Goal: Task Accomplishment & Management: Manage account settings

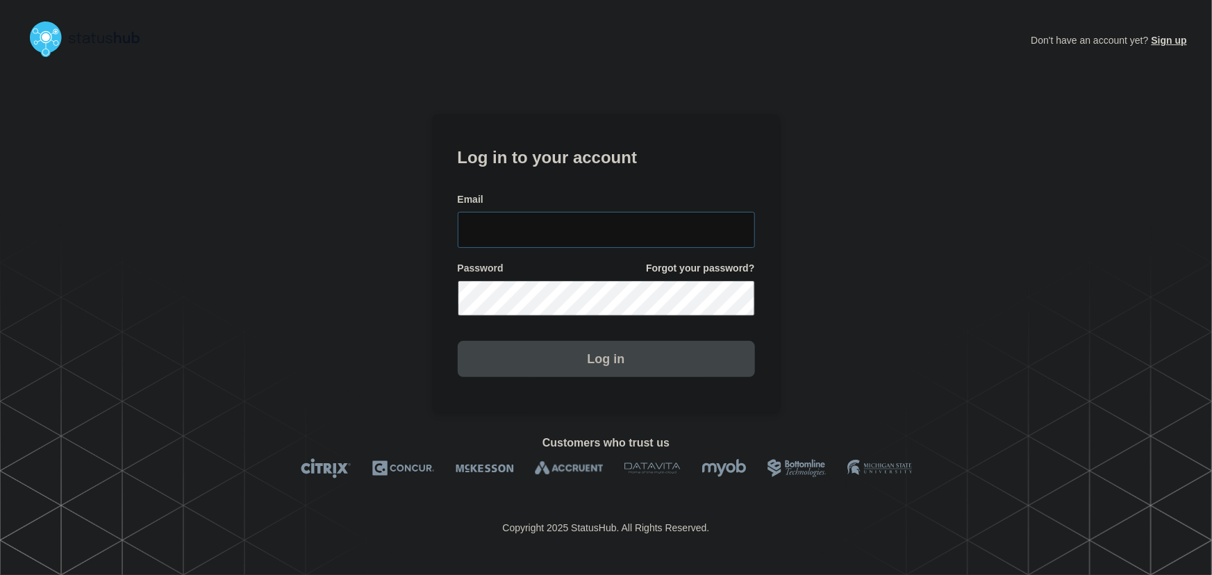
type input "tyler.wolkey@conexon.us"
click at [639, 212] on input "tyler.wolkey@conexon.us" at bounding box center [606, 230] width 297 height 36
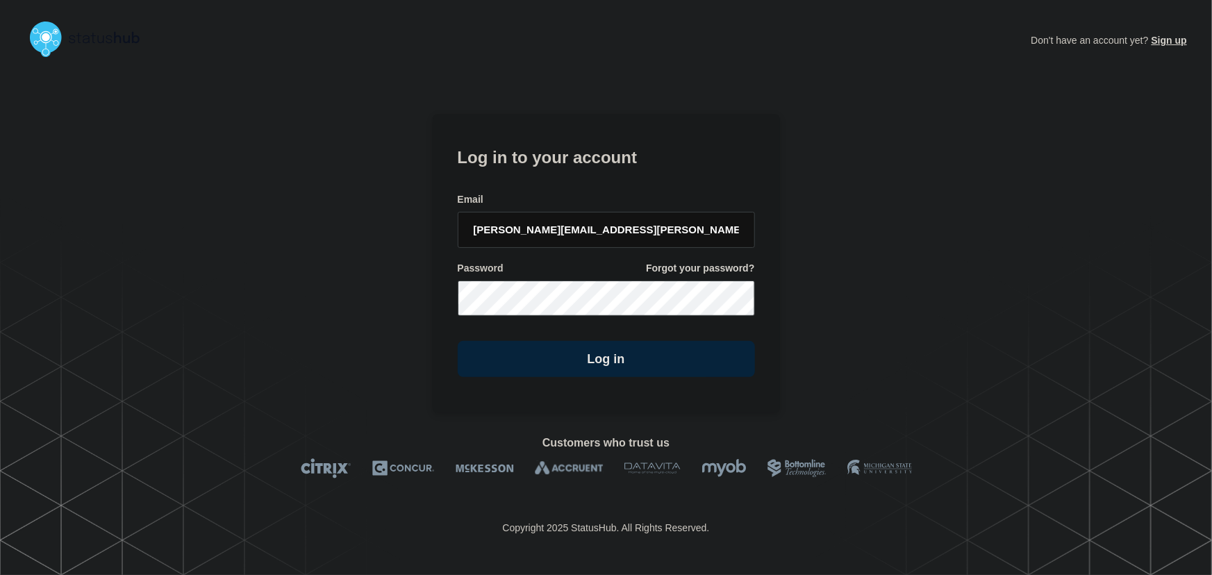
drag, startPoint x: 586, startPoint y: 166, endPoint x: 613, endPoint y: 185, distance: 33.5
click at [586, 166] on h1 "Log in to your account" at bounding box center [606, 156] width 297 height 26
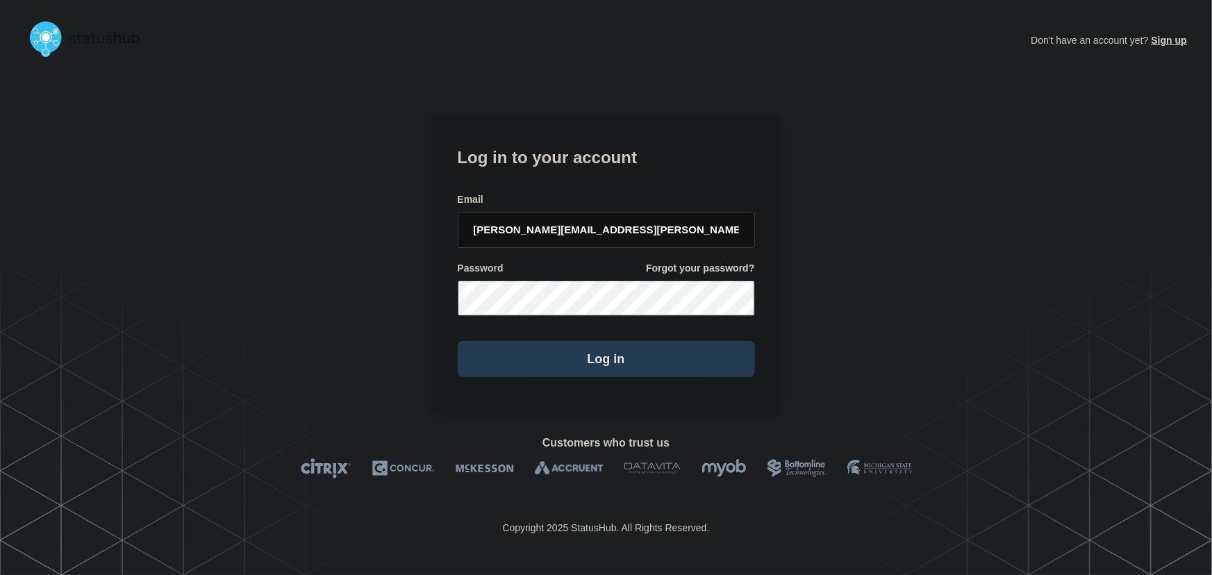
click at [603, 367] on button "Log in" at bounding box center [606, 359] width 297 height 36
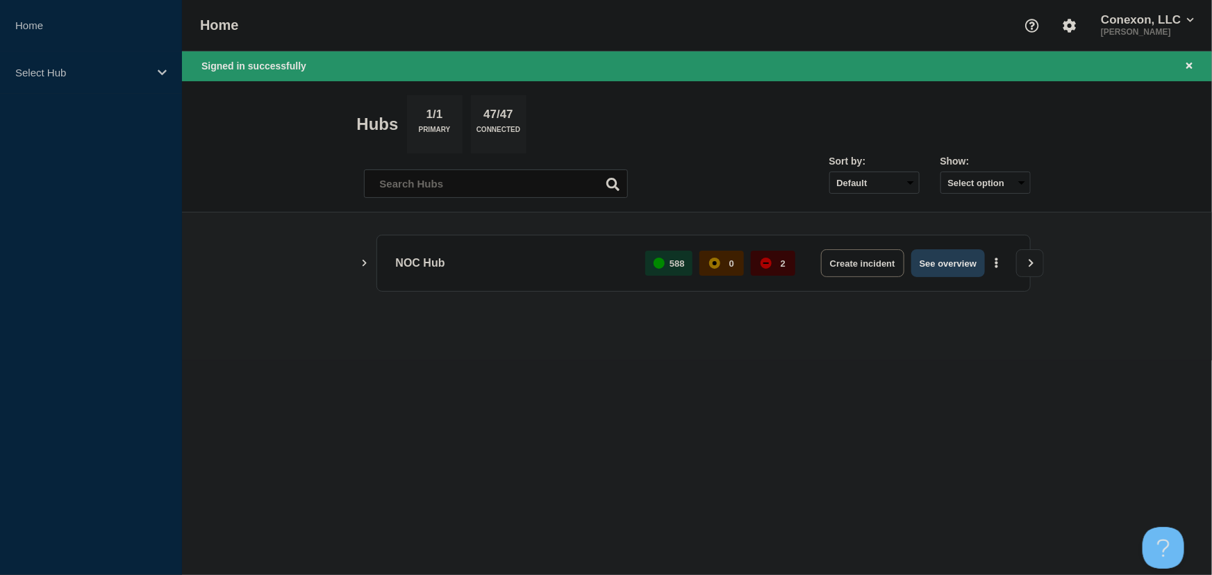
click at [937, 262] on button "See overview" at bounding box center [948, 263] width 74 height 28
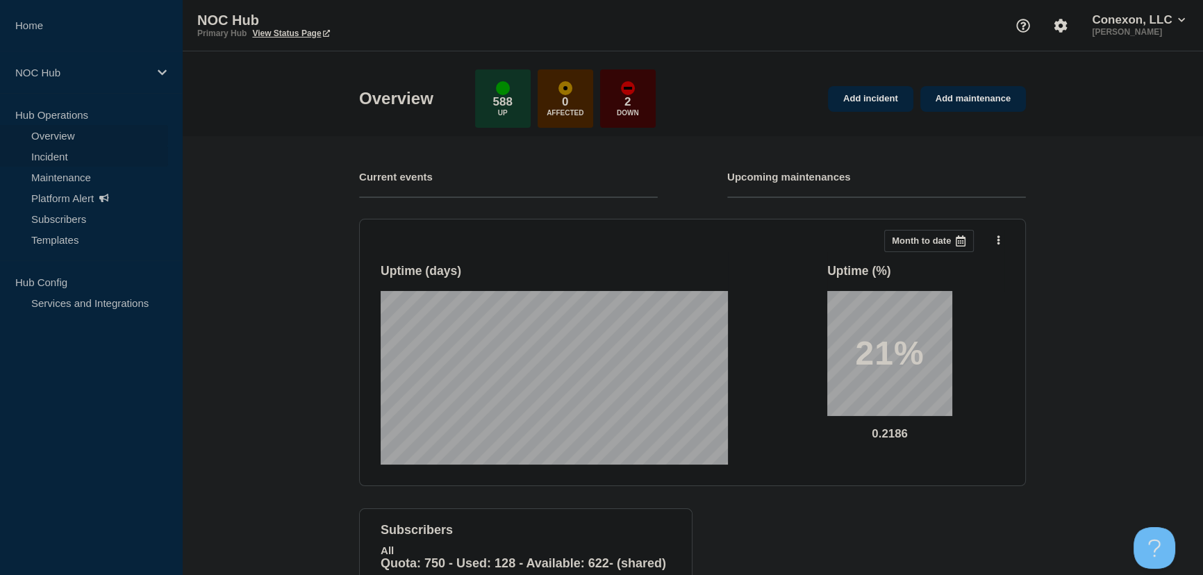
click at [67, 154] on link "Incident" at bounding box center [84, 156] width 168 height 21
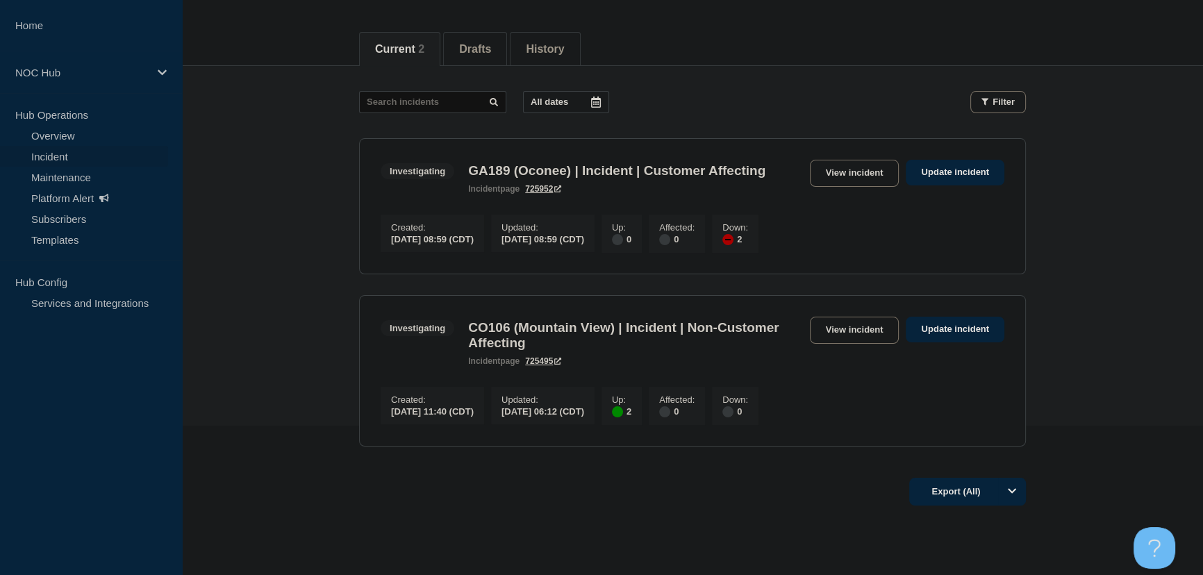
scroll to position [189, 0]
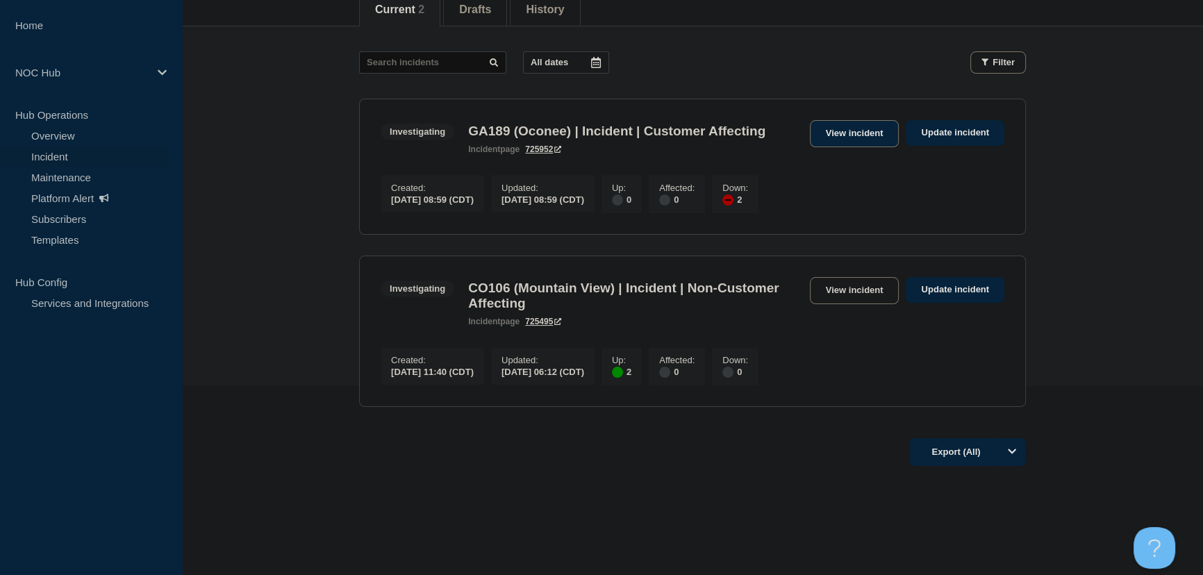
click at [836, 135] on link "View incident" at bounding box center [855, 133] width 90 height 27
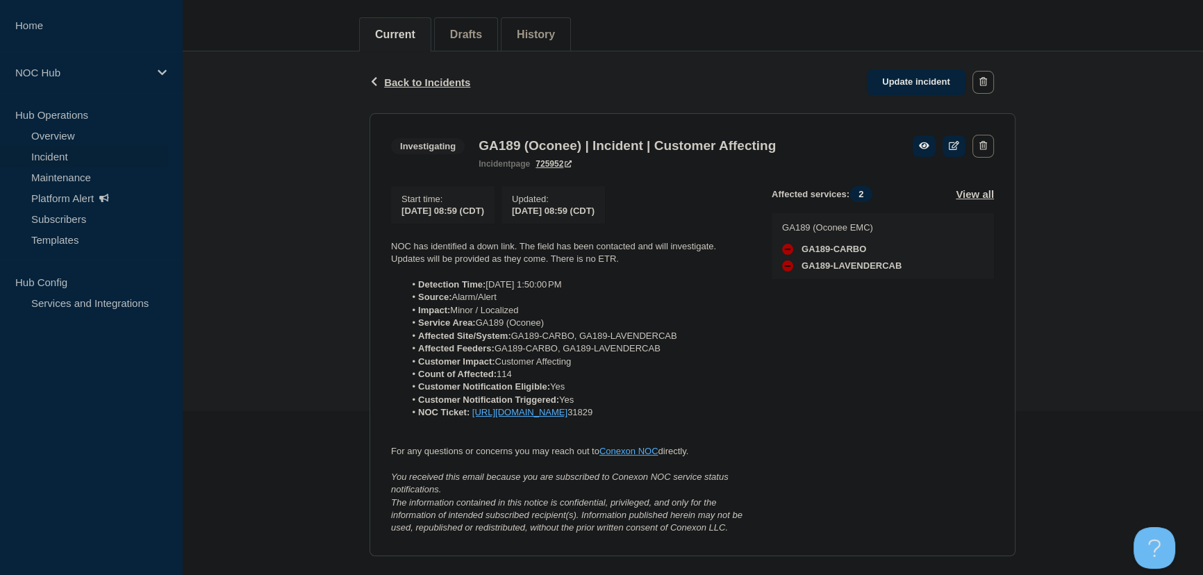
scroll to position [189, 0]
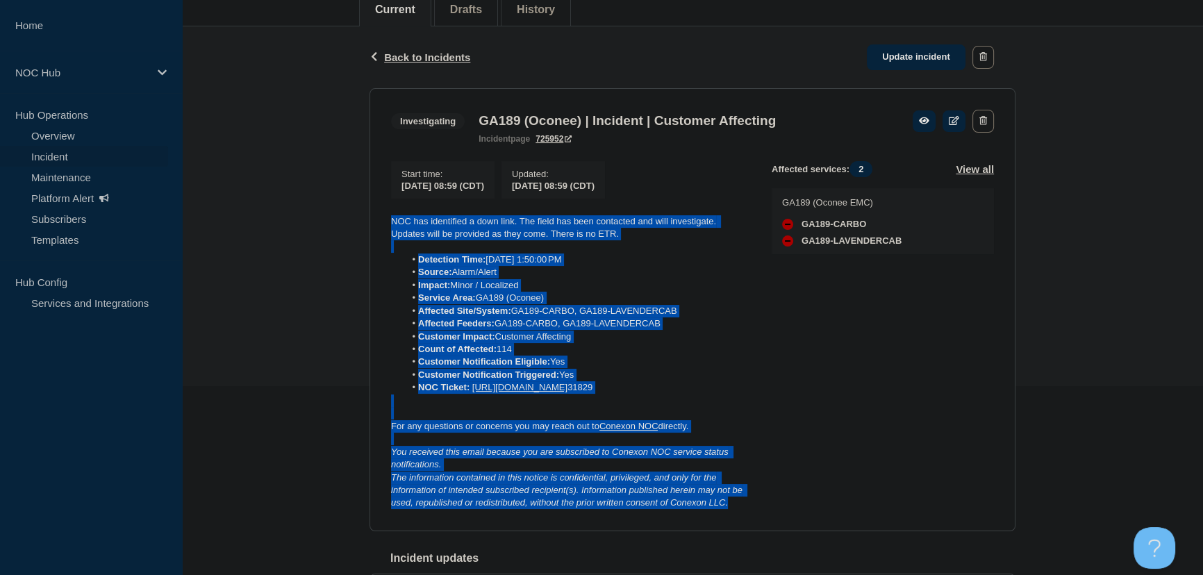
drag, startPoint x: 738, startPoint y: 527, endPoint x: 375, endPoint y: 222, distance: 474.3
click at [375, 222] on section "Investigating GA189 (Oconee) | Incident | Customer Affecting incident page 7259…" at bounding box center [693, 309] width 646 height 443
copy div "LOR ips dolorsitam c adip elit. Sed doeiu tem inci utlaboree dol magn aliquaeni…"
click at [926, 48] on link "Update incident" at bounding box center [916, 57] width 99 height 26
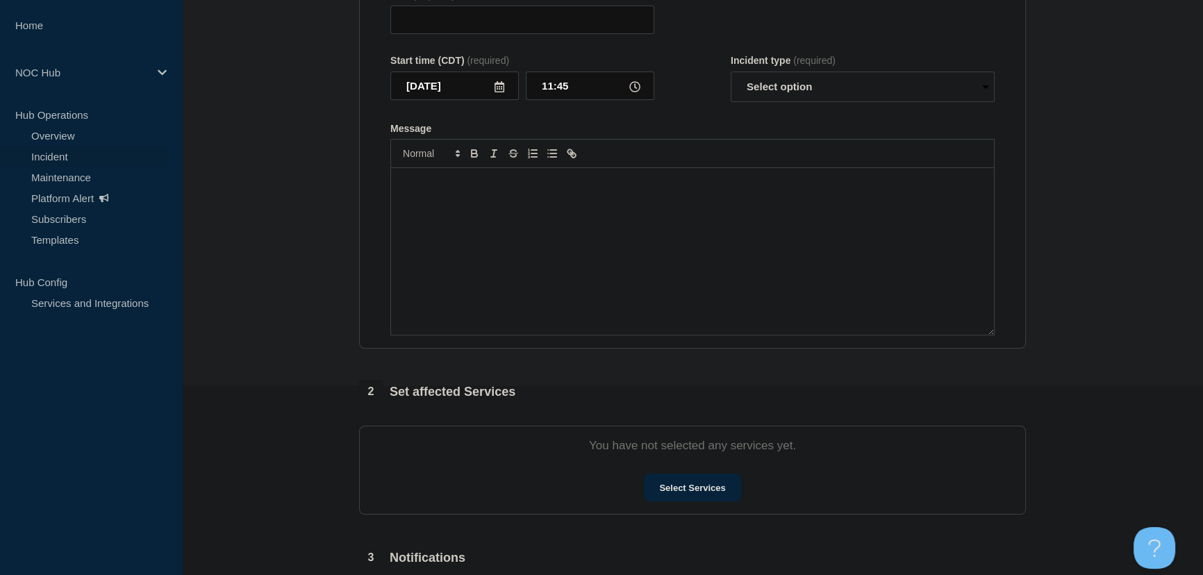
type input "GA189 (Oconee) | Incident | Customer Affecting"
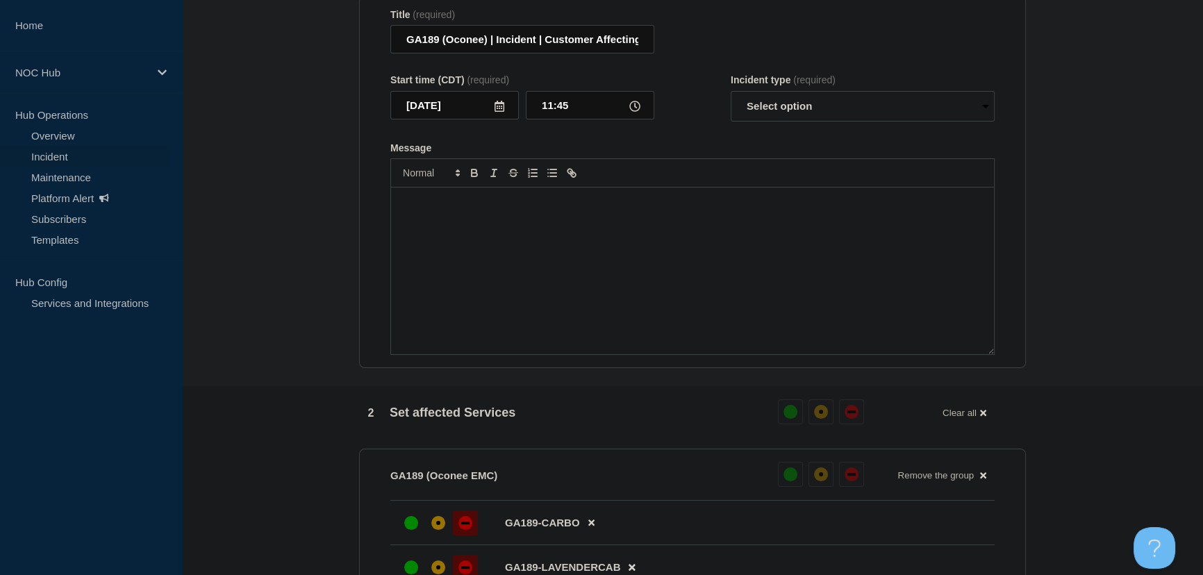
click at [542, 227] on div "Message" at bounding box center [692, 271] width 603 height 167
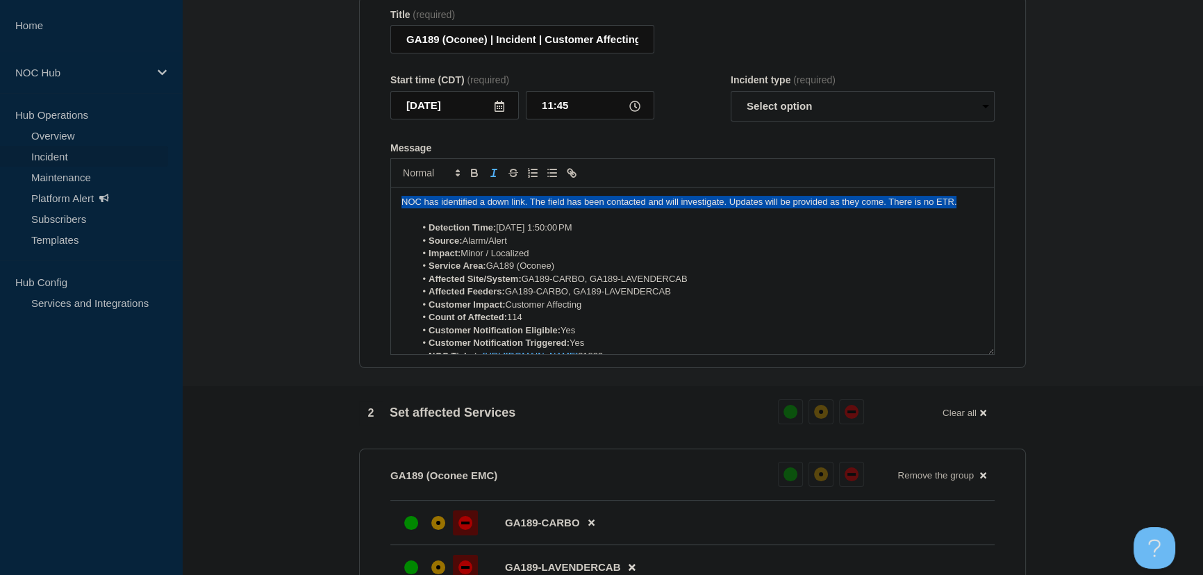
drag, startPoint x: 960, startPoint y: 208, endPoint x: 342, endPoint y: 206, distance: 618.3
click at [342, 206] on section "1 Provide details Title (required) GA189 (Oconee) | Incident | Customer Affecti…" at bounding box center [692, 485] width 1021 height 1071
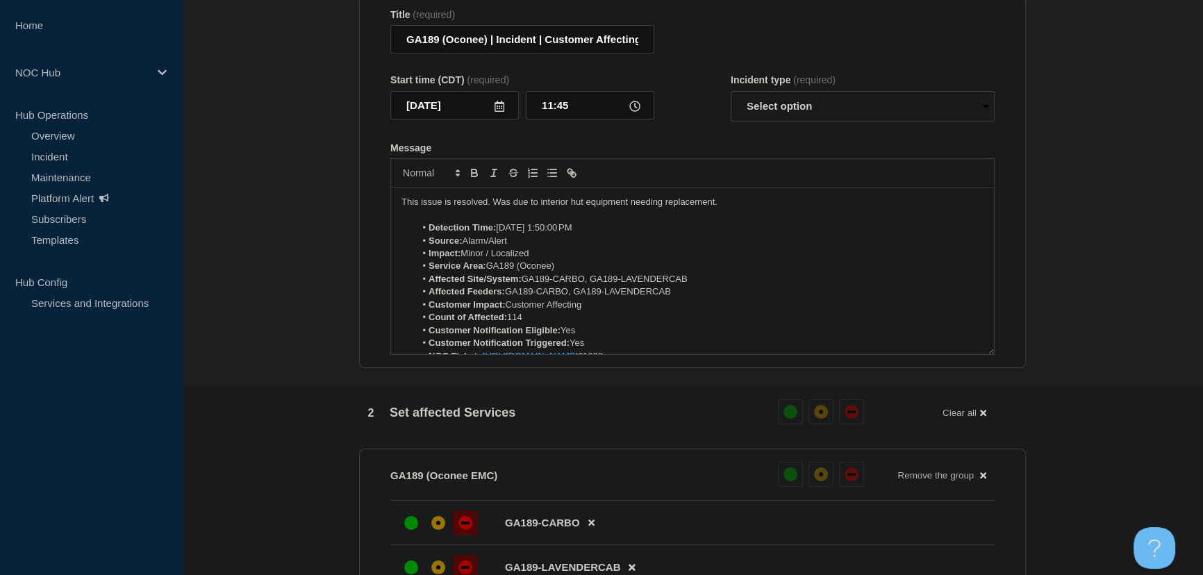
drag, startPoint x: 606, startPoint y: 236, endPoint x: 559, endPoint y: 236, distance: 47.2
click at [559, 234] on li "Detection Time: [DATE] 1:50:00 PM" at bounding box center [699, 228] width 569 height 13
click at [804, 111] on select "Select option Investigating Identified Monitoring Resolved" at bounding box center [863, 106] width 264 height 31
select select "resolved"
click at [731, 98] on select "Select option Investigating Identified Monitoring Resolved" at bounding box center [863, 106] width 264 height 31
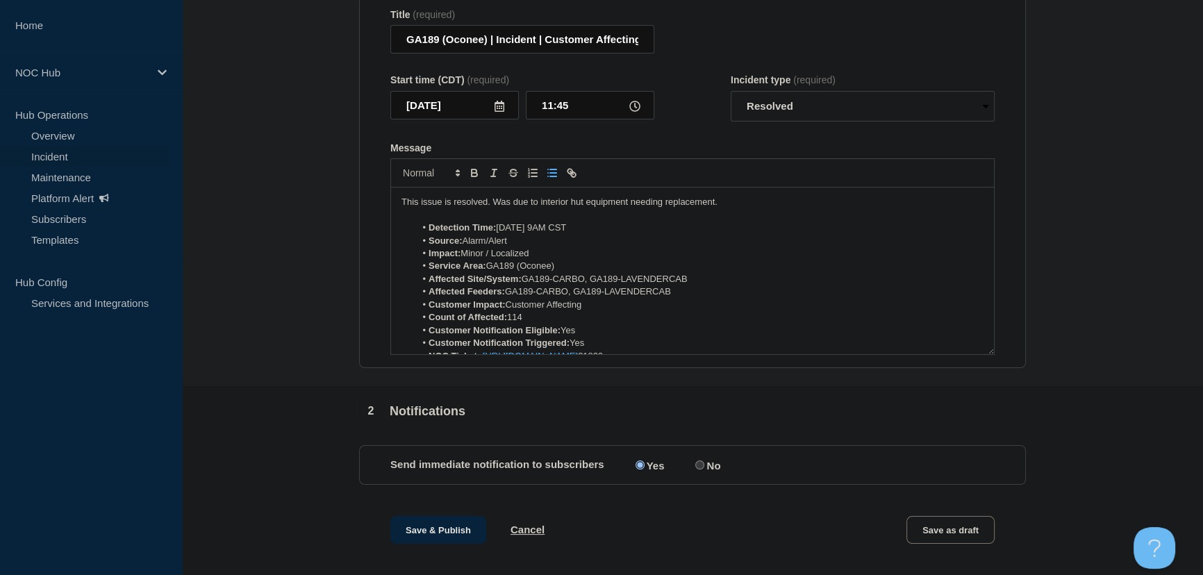
click at [711, 143] on form "Title (required) GA189 (Oconee) | Incident | Customer Affecting Start time (CDT…" at bounding box center [692, 182] width 604 height 347
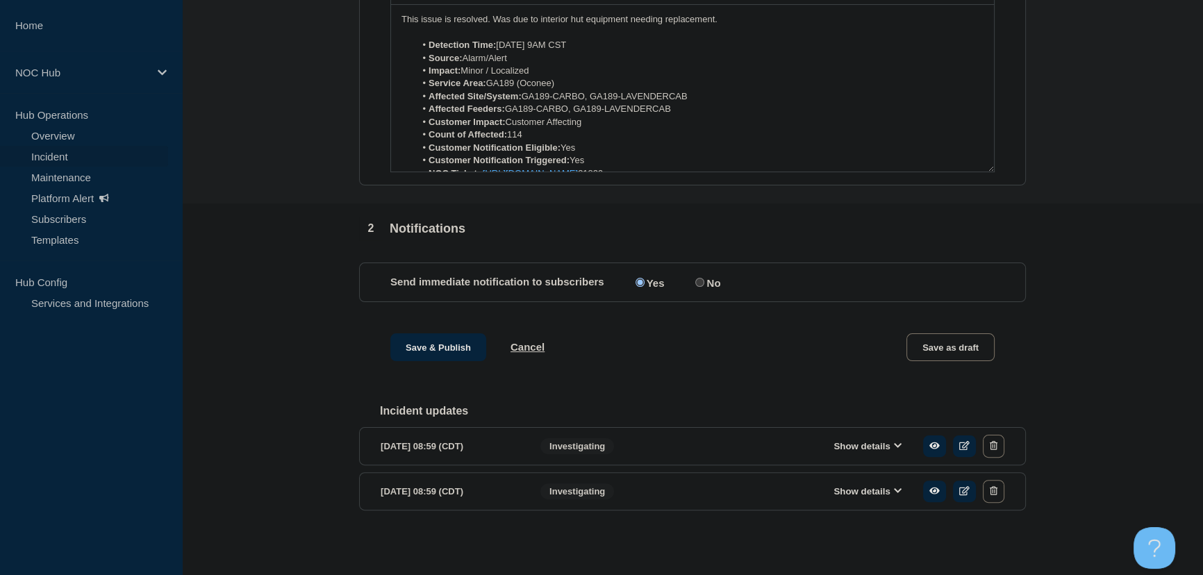
scroll to position [381, 0]
click at [431, 348] on button "Save & Publish" at bounding box center [438, 347] width 96 height 28
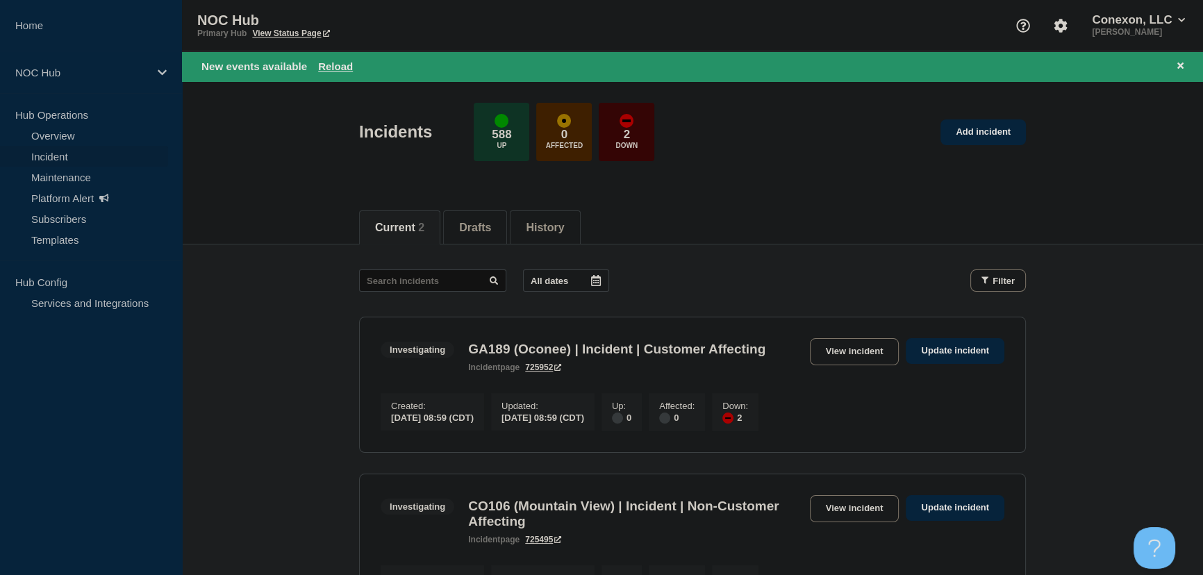
click at [277, 286] on main "All dates Filter Investigating 2 Down GA189 (Oconee) | Incident | Customer Affe…" at bounding box center [692, 446] width 1021 height 402
